Goal: Task Accomplishment & Management: Manage account settings

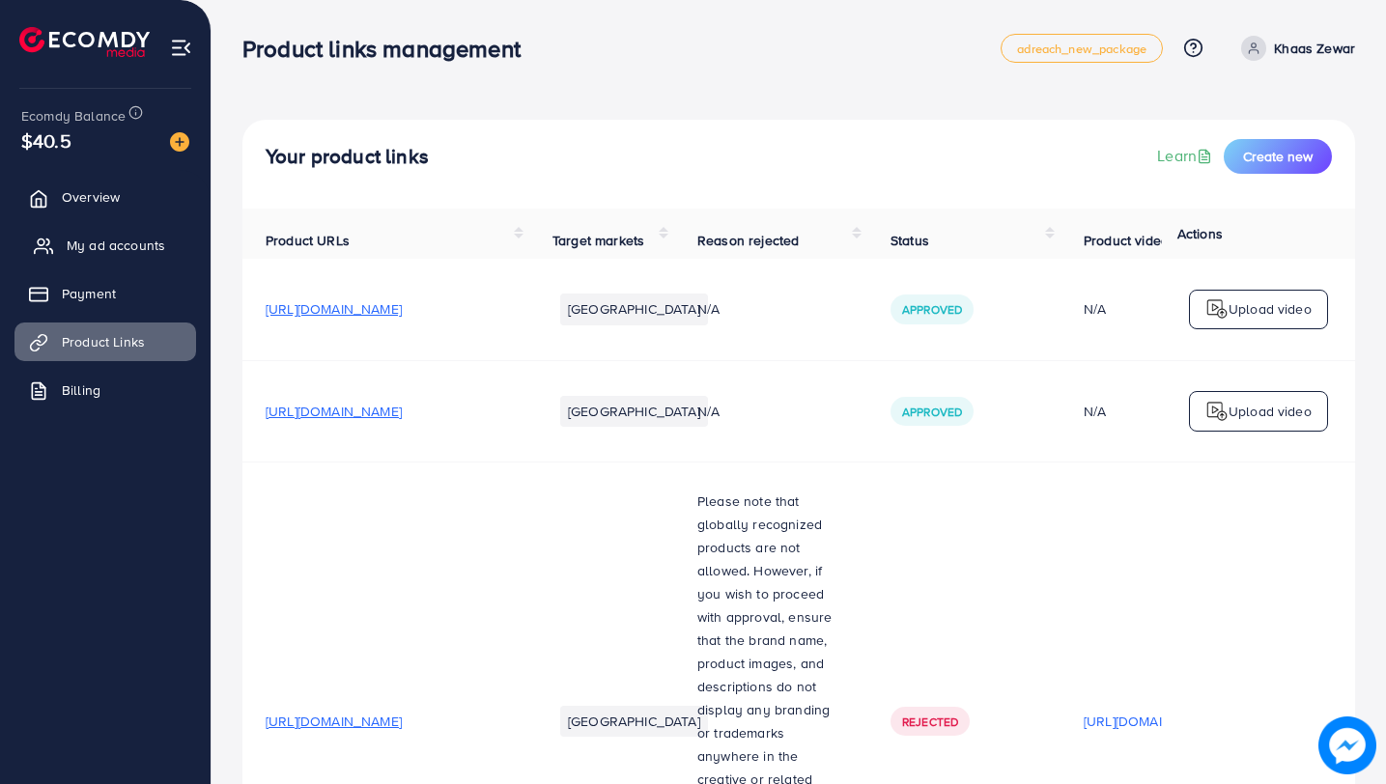
click at [94, 252] on span "My ad accounts" at bounding box center [116, 245] width 99 height 19
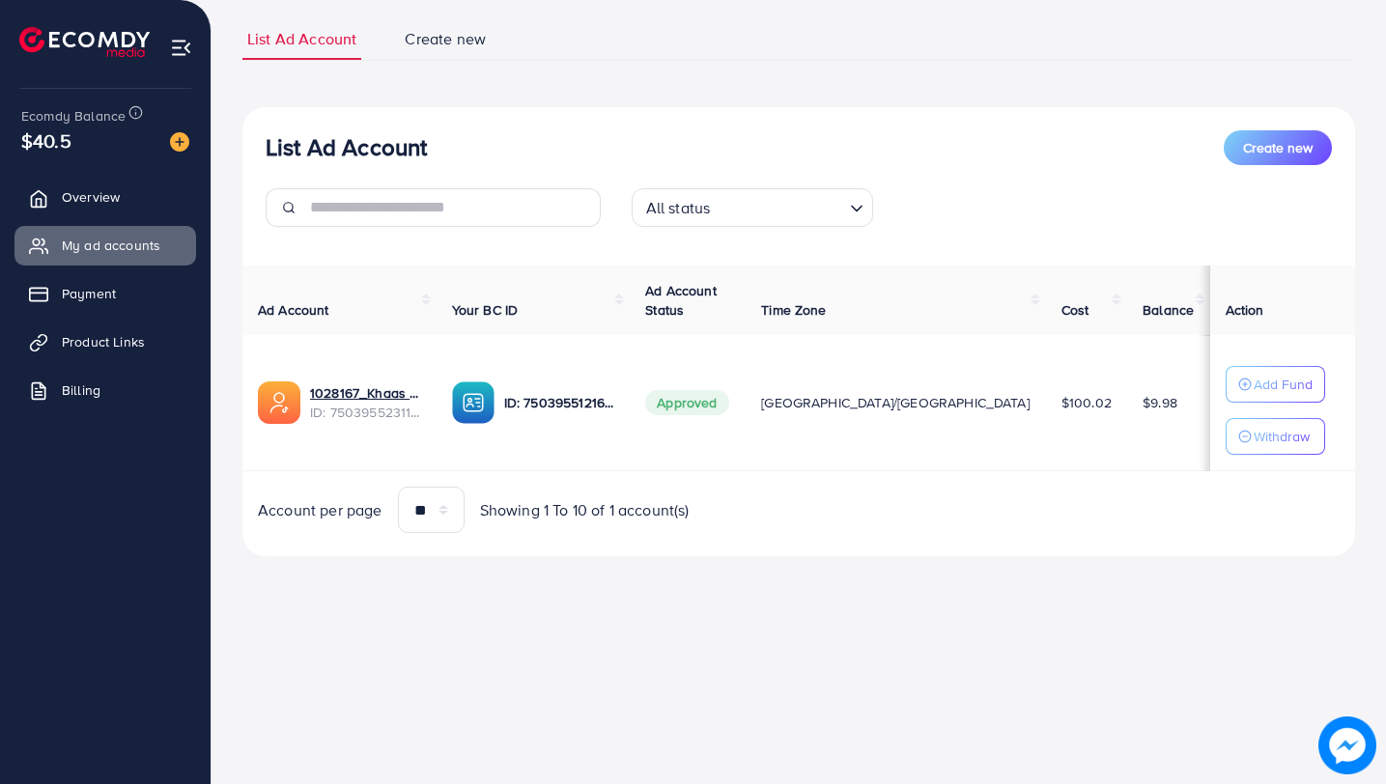
scroll to position [149, 0]
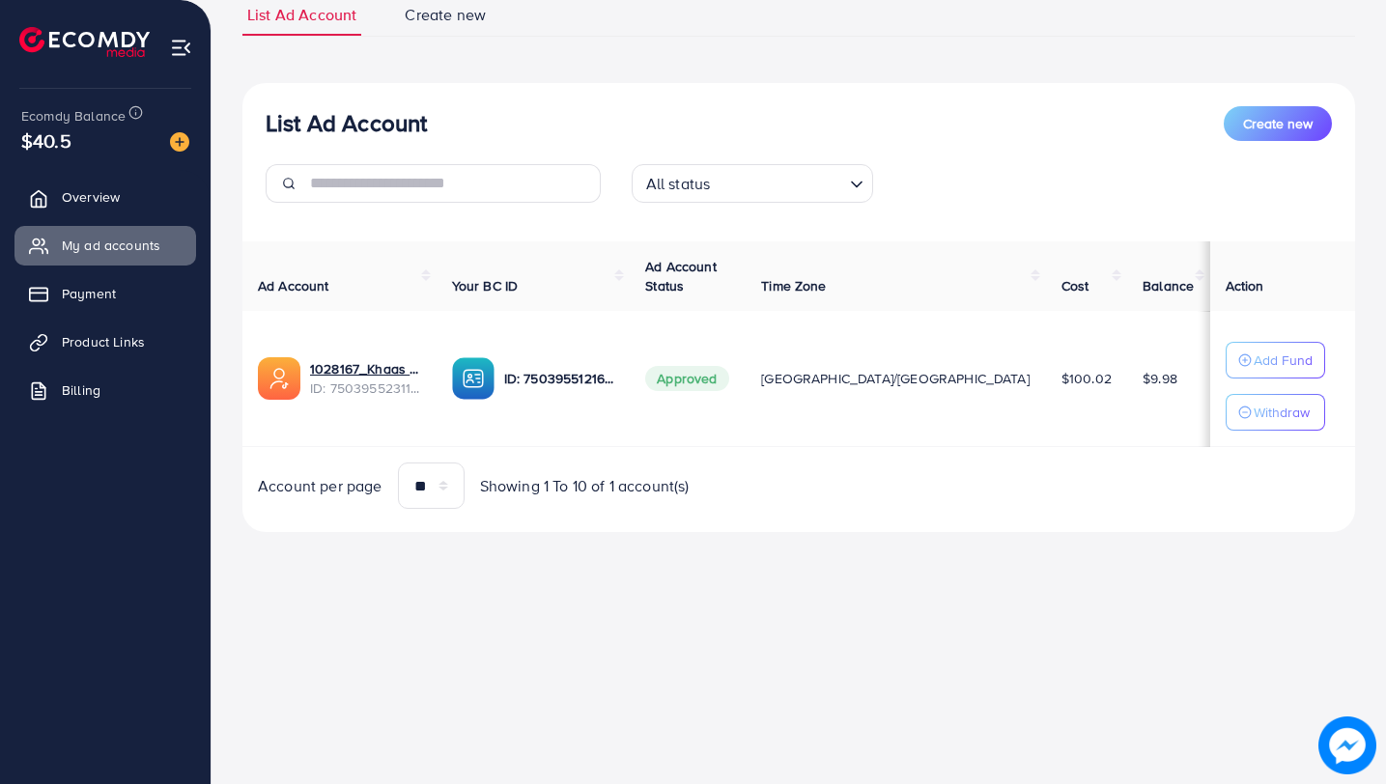
click at [124, 314] on ul "Overview My ad accounts Payment Product Links Billing" at bounding box center [105, 300] width 211 height 260
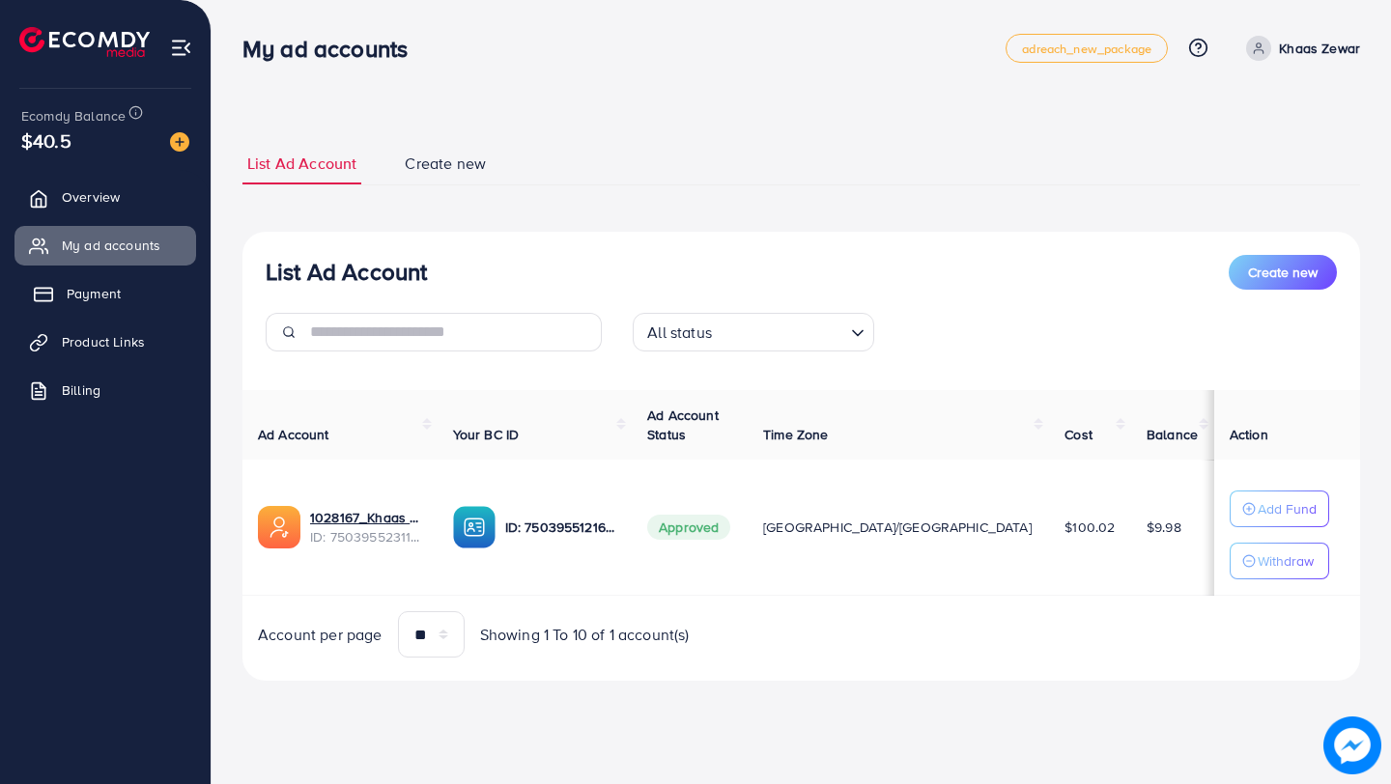
click at [101, 306] on link "Payment" at bounding box center [105, 293] width 182 height 39
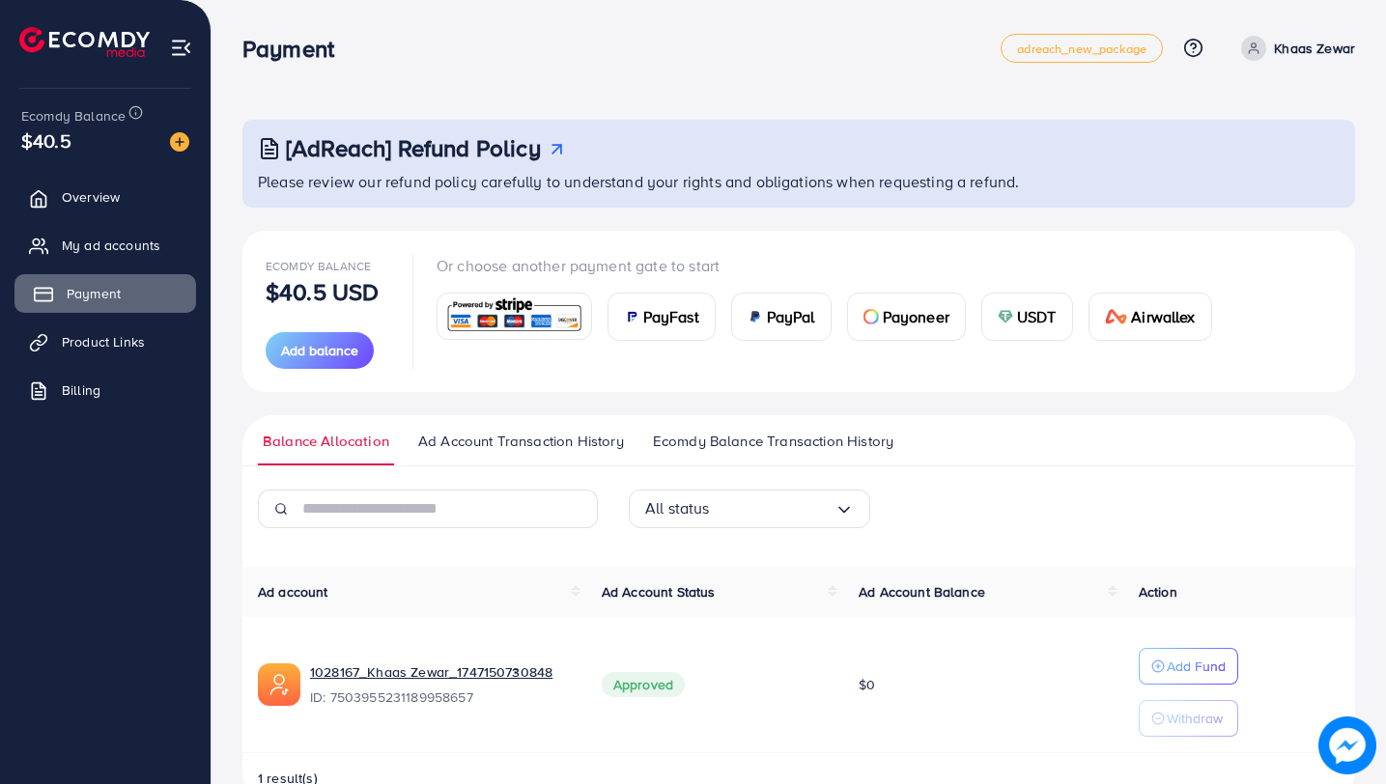
scroll to position [50, 0]
